Goal: Use online tool/utility: Utilize a website feature to perform a specific function

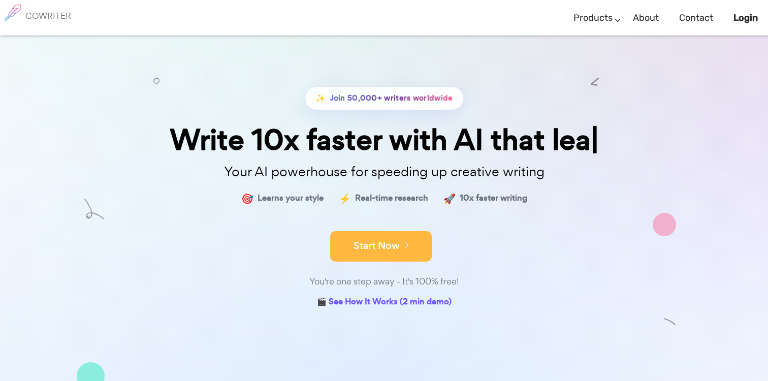
click at [365, 244] on button "Start Now" at bounding box center [381, 246] width 102 height 30
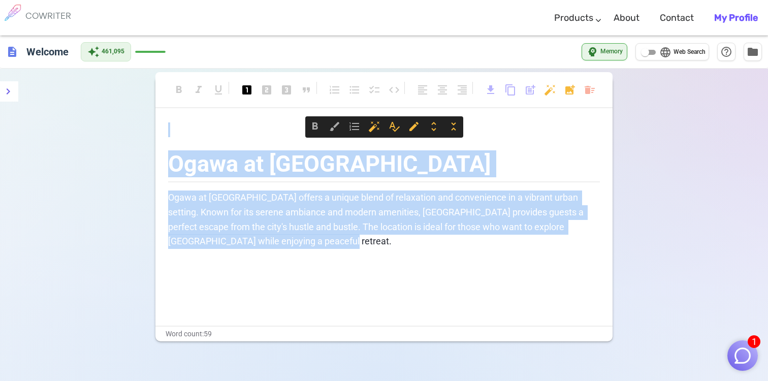
drag, startPoint x: 290, startPoint y: 242, endPoint x: 234, endPoint y: 100, distance: 153.0
click at [234, 100] on div "format_bold format_italic format_underlined looks_one looks_two looks_3 format_…" at bounding box center [383, 208] width 457 height 265
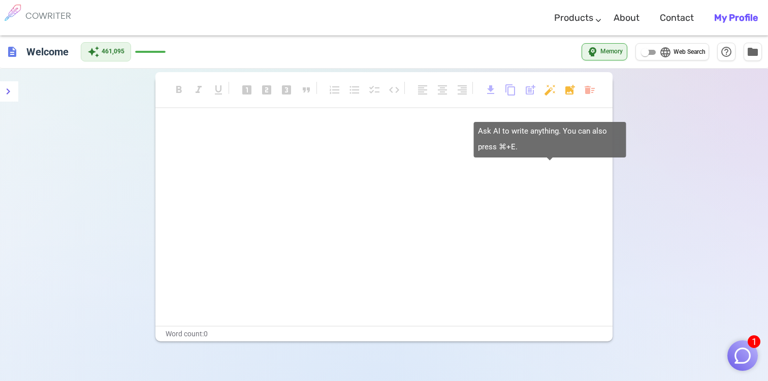
click at [547, 92] on body "1 COWRITER Products Writing Marketing Emails Images (soon) About Contact My Pro…" at bounding box center [384, 265] width 768 height 530
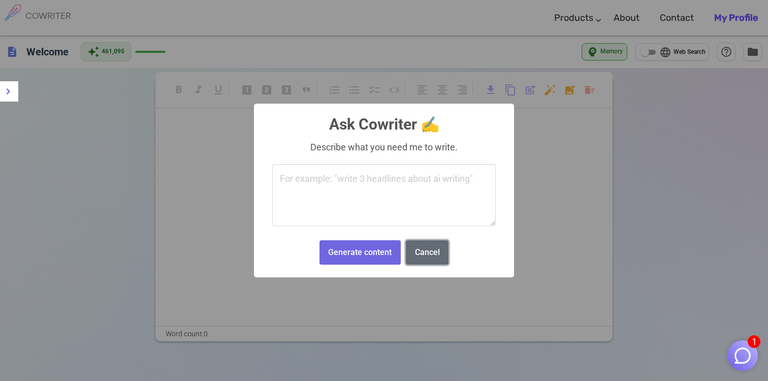
click at [426, 248] on button "Cancel" at bounding box center [427, 252] width 43 height 25
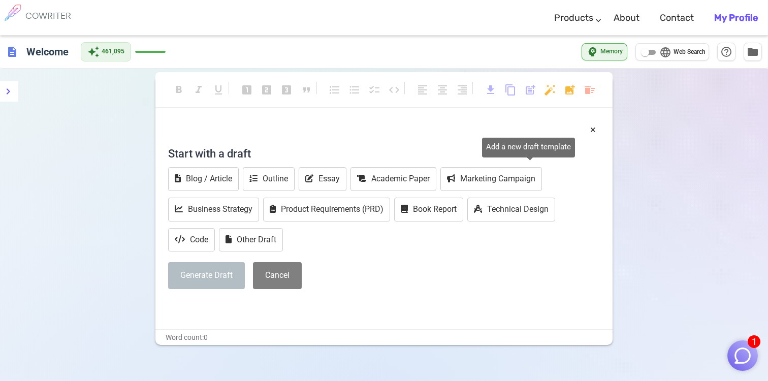
click at [528, 93] on span "post_add" at bounding box center [530, 90] width 12 height 12
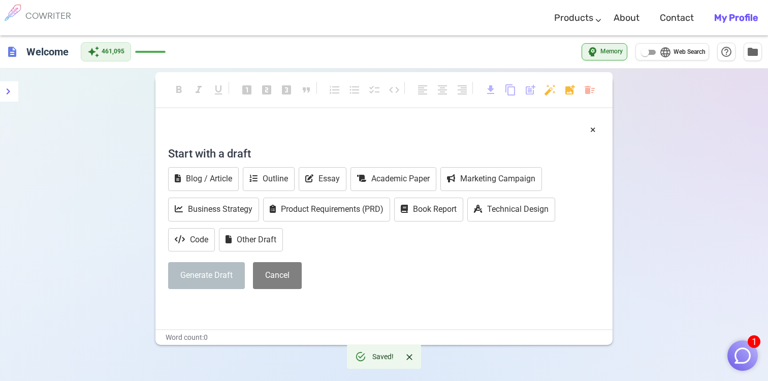
click at [217, 137] on div "﻿ × Start with a draft Blog / Article Outline Essay Academic Paper Marketing Ca…" at bounding box center [384, 218] width 432 height 193
click at [211, 129] on p "﻿" at bounding box center [384, 129] width 432 height 15
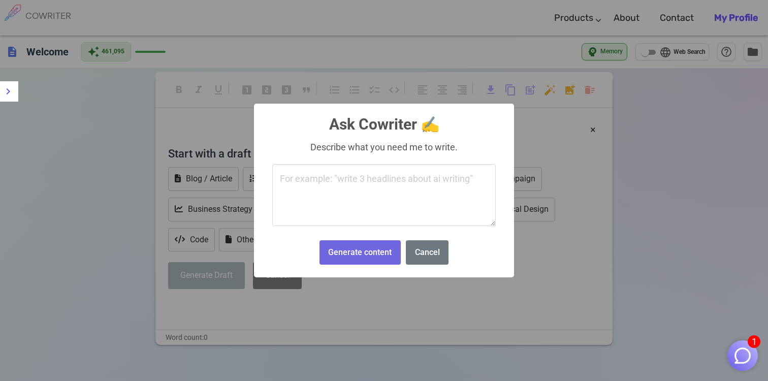
click at [547, 93] on body "1 COWRITER Products Writing Marketing Emails Images (soon) About Contact My Pro…" at bounding box center [384, 265] width 768 height 530
click at [373, 189] on textarea at bounding box center [384, 195] width 224 height 62
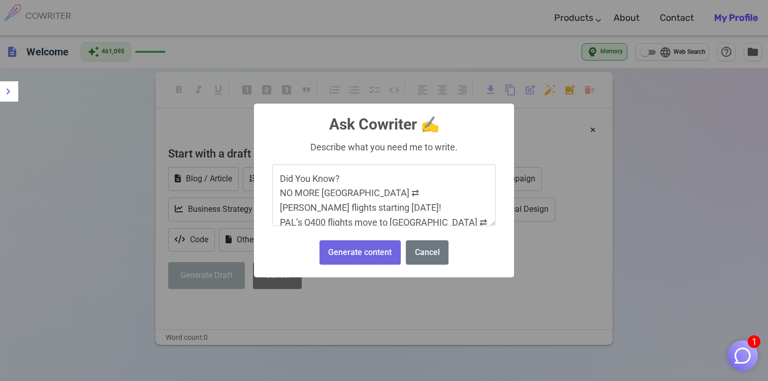
scroll to position [17, 0]
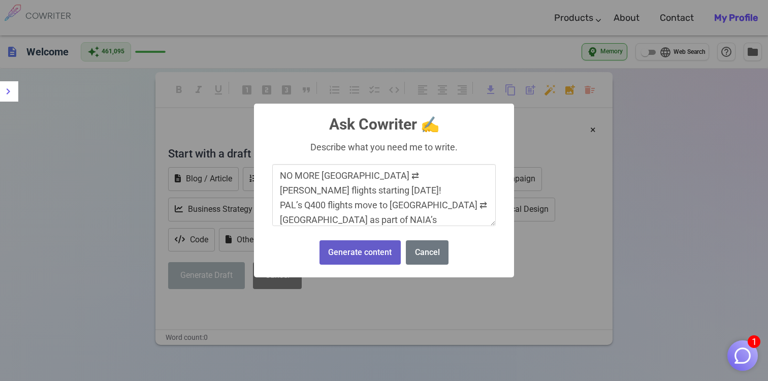
type textarea "Did You Know? NO MORE [GEOGRAPHIC_DATA] ⇄ [PERSON_NAME] flights starting [DATE]…"
click at [356, 254] on button "Generate content" at bounding box center [360, 252] width 81 height 25
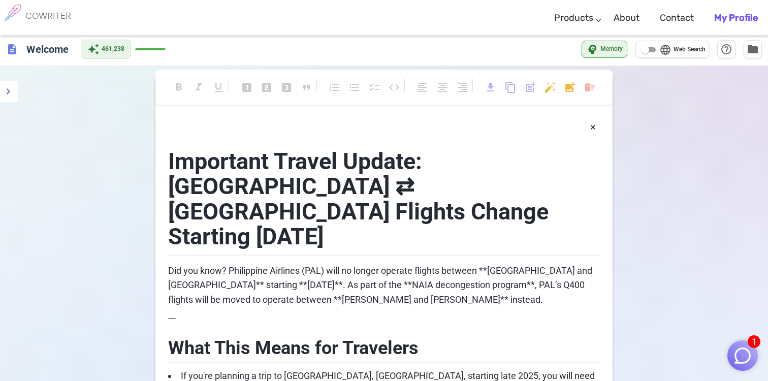
scroll to position [0, 0]
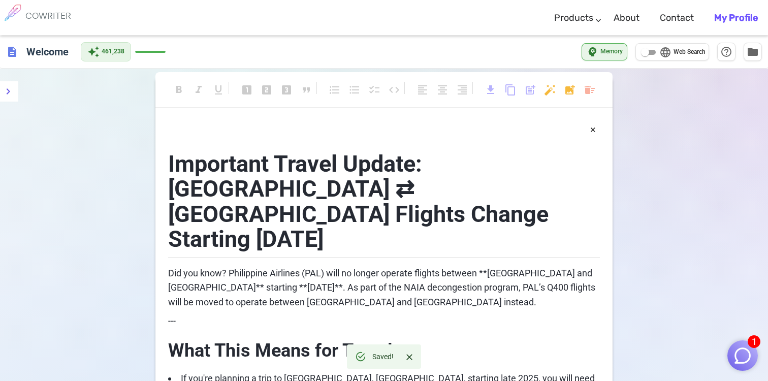
click at [490, 268] on span "Did you know? Philippine Airlines (PAL) will no longer operate flights between …" at bounding box center [382, 288] width 429 height 40
click at [564, 268] on span "Did you know? Philippine Airlines (PAL) will no longer operate flights between …" at bounding box center [382, 288] width 429 height 40
click at [261, 268] on span "Did you know? Philippine Airlines (PAL) will no longer operate flights between …" at bounding box center [378, 288] width 421 height 40
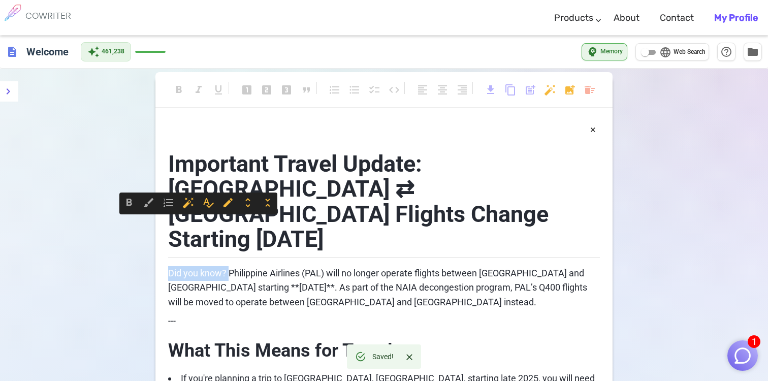
drag, startPoint x: 229, startPoint y: 222, endPoint x: 158, endPoint y: 219, distance: 71.7
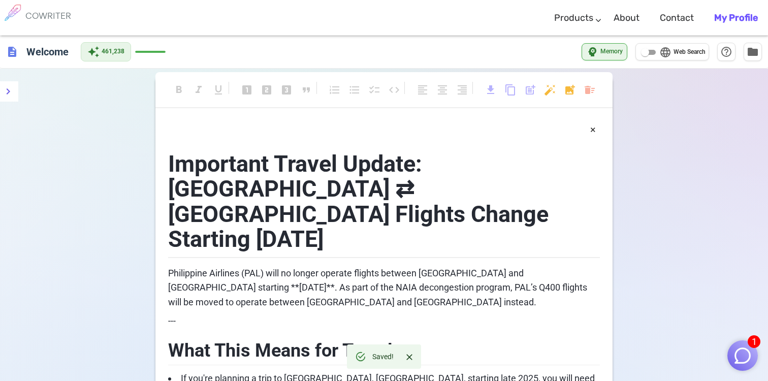
click at [196, 268] on span "Philippine Airlines (PAL) will no longer operate flights between [GEOGRAPHIC_DA…" at bounding box center [378, 288] width 421 height 40
click at [538, 268] on span "Philippine Airlines (PAL) will no longer operate flights between [GEOGRAPHIC_DA…" at bounding box center [382, 288] width 428 height 40
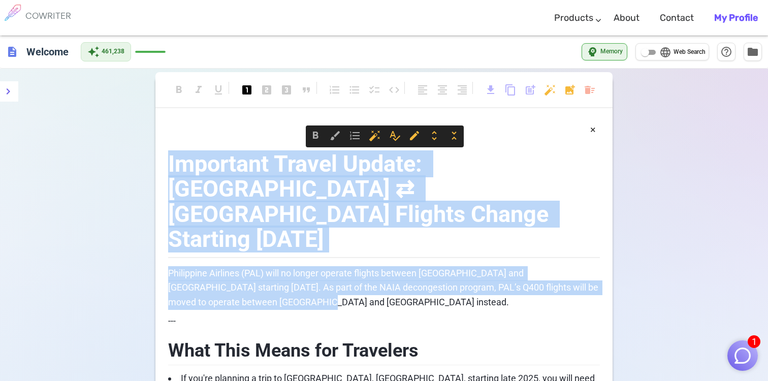
drag, startPoint x: 285, startPoint y: 250, endPoint x: 166, endPoint y: 151, distance: 154.8
copy div "Important Travel Update: [GEOGRAPHIC_DATA] ⇄ [GEOGRAPHIC_DATA] Flights Change S…"
